Goal: Information Seeking & Learning: Learn about a topic

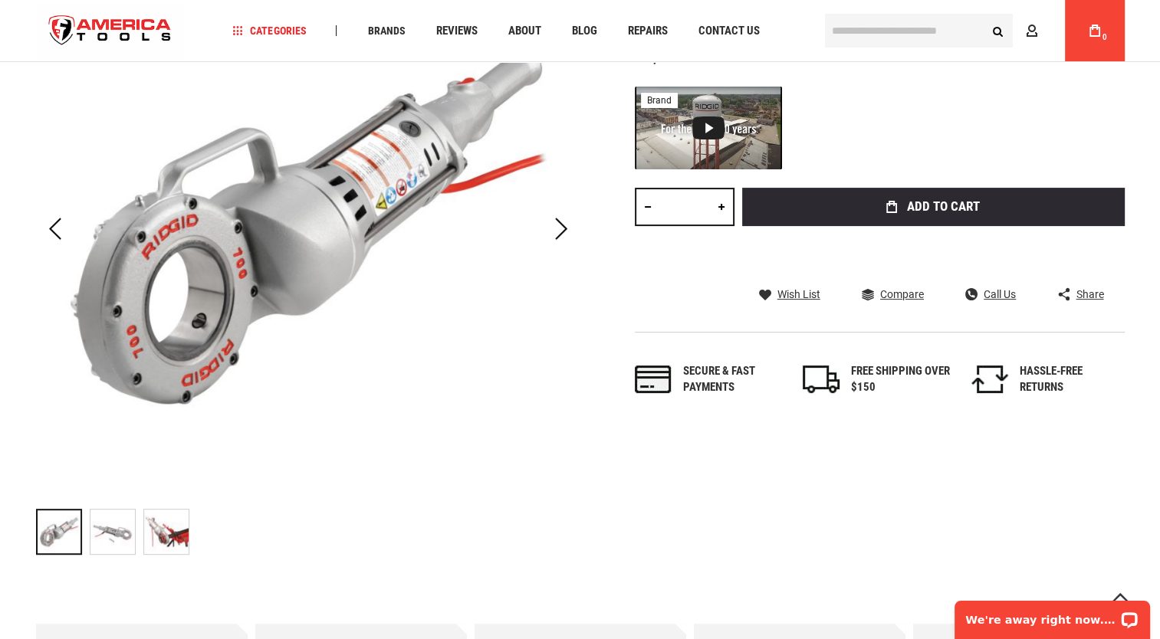
click at [130, 530] on img "RIDGID 41935 700 POWER DRIVE" at bounding box center [112, 532] width 44 height 44
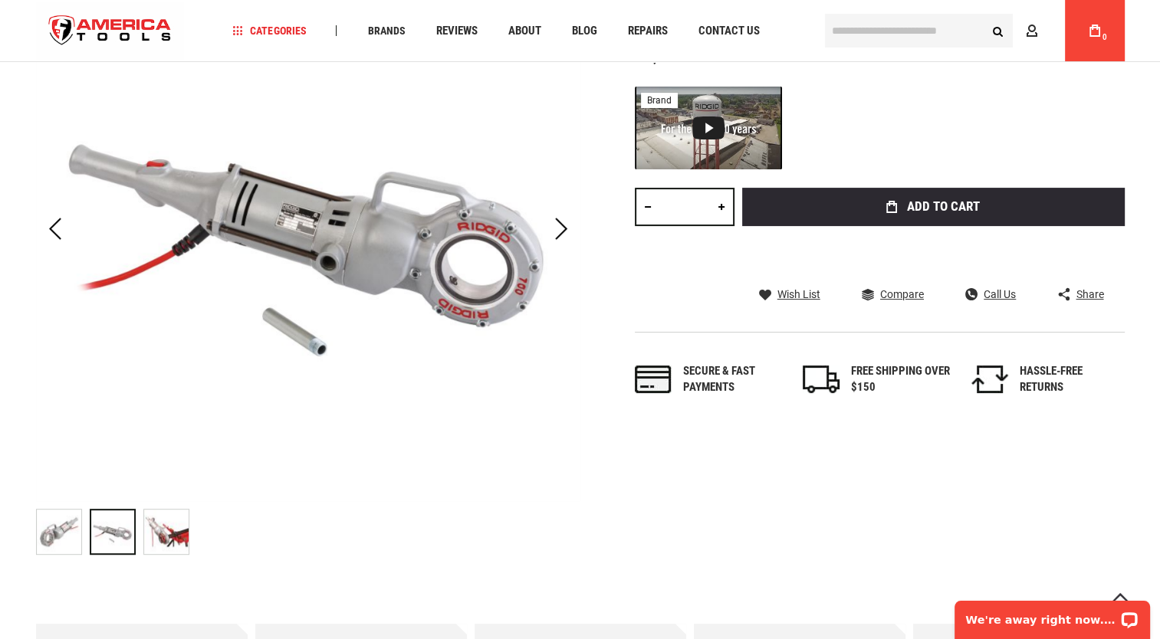
click at [159, 531] on img "RIDGID 41935 700 POWER DRIVE" at bounding box center [166, 532] width 44 height 44
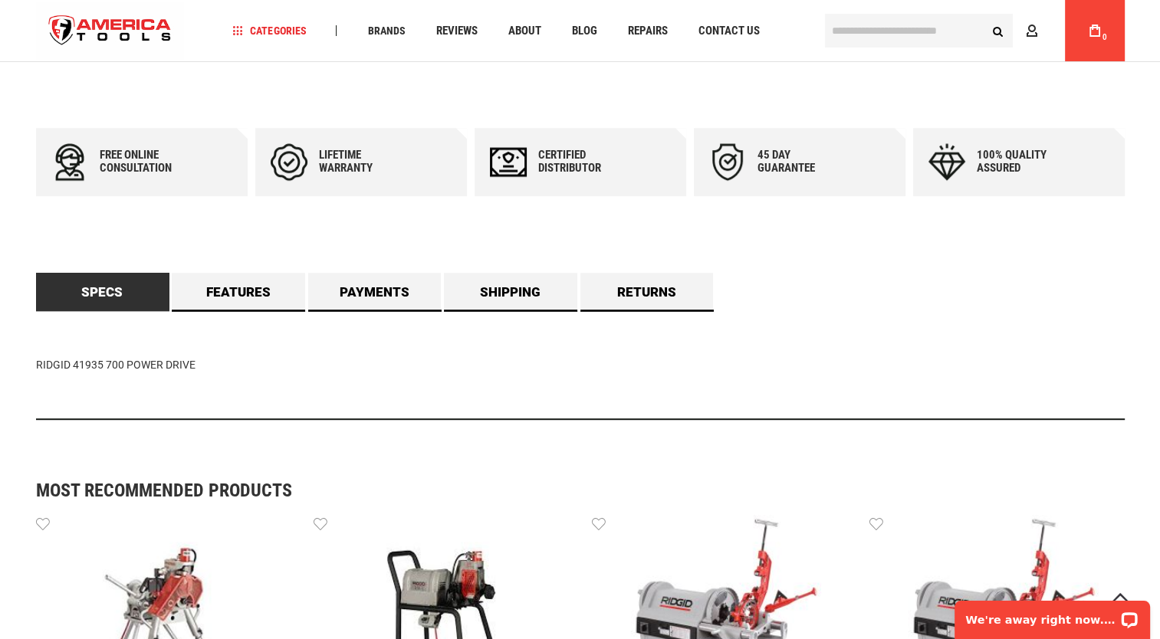
scroll to position [843, 0]
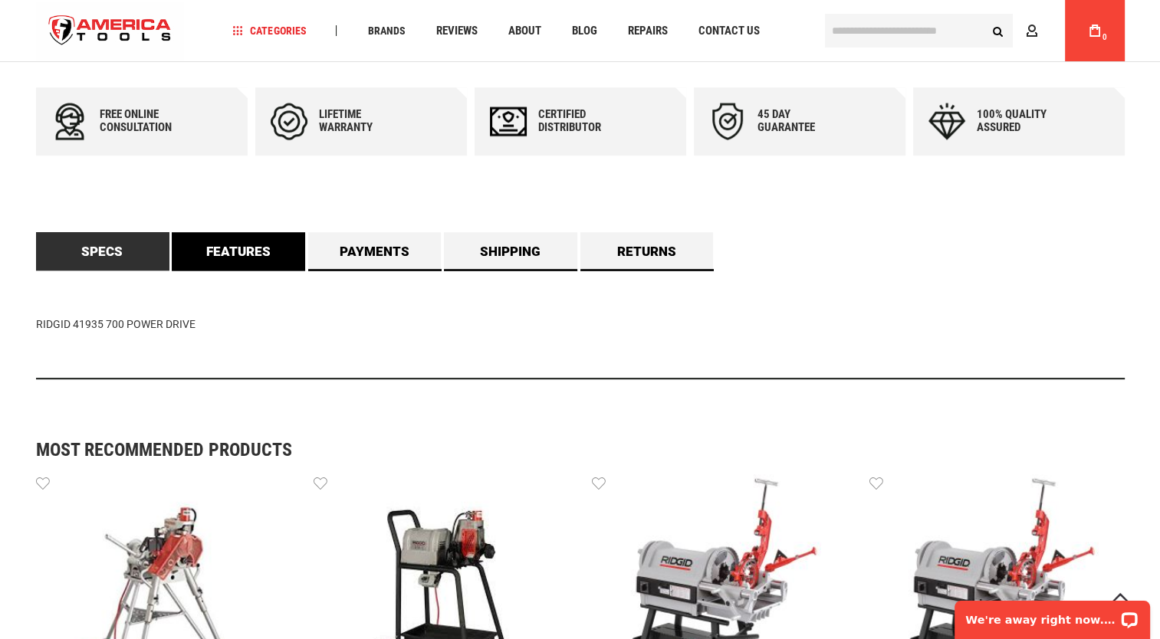
click at [235, 254] on link "Features" at bounding box center [238, 251] width 133 height 38
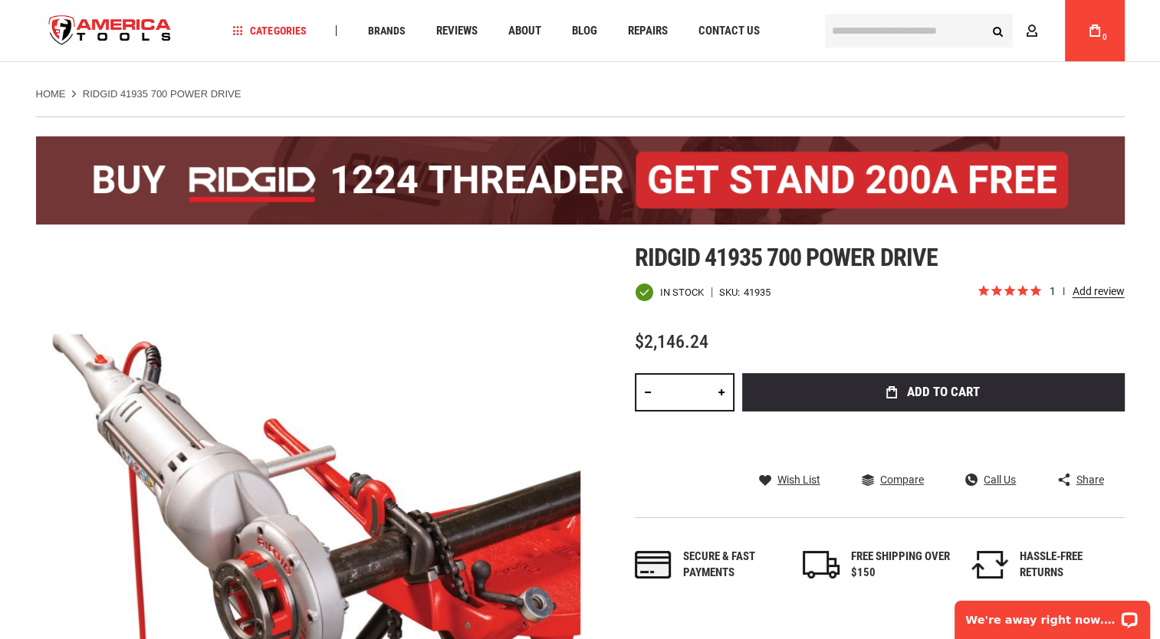
scroll to position [0, 0]
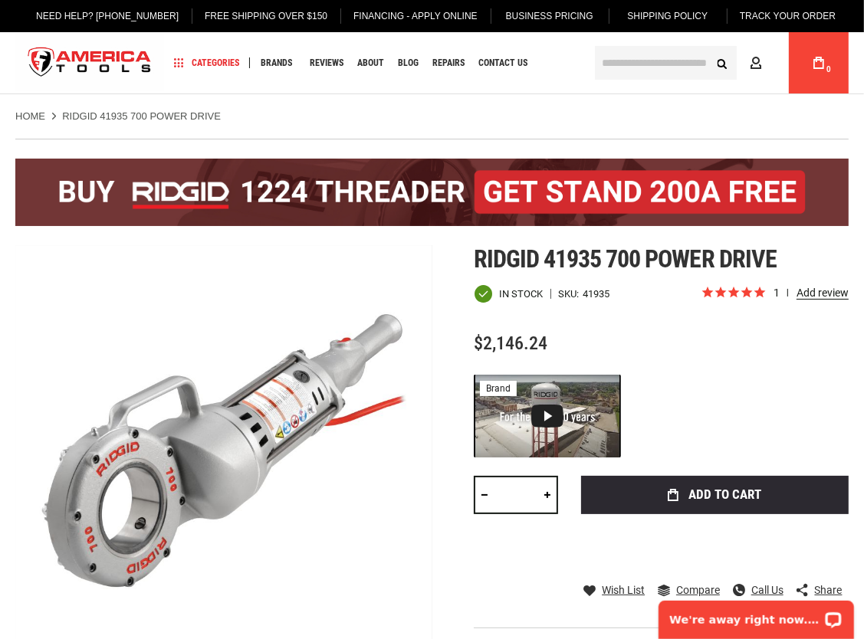
click at [738, 379] on div at bounding box center [661, 416] width 375 height 83
click at [750, 326] on div "Ridgid 41935 700 power drive In stock SKU 41935 1 review $2,146.24 Total: $ 214…" at bounding box center [661, 492] width 375 height 494
